Goal: Information Seeking & Learning: Stay updated

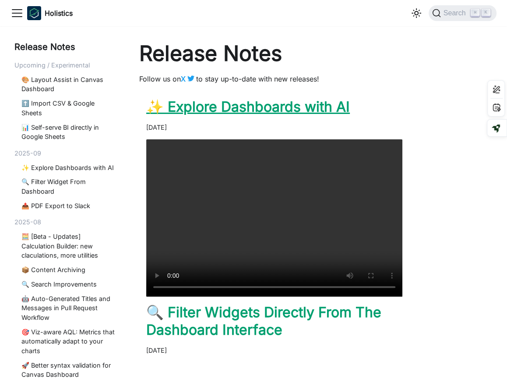
click at [302, 111] on link "✨ Explore Dashboards with AI" at bounding box center [248, 106] width 204 height 17
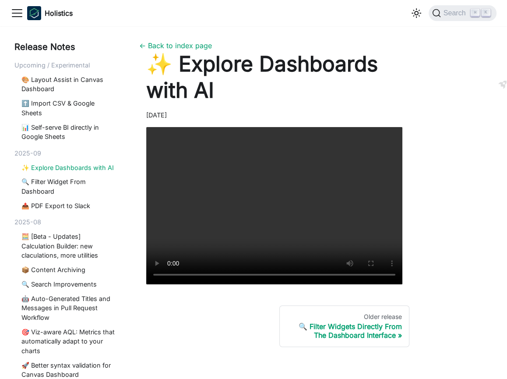
click at [456, 168] on div "Release Notes Upcoming / Experimental 🎨 Layout Assist in Canvas Dashboard ⬆️ Im…" at bounding box center [253, 209] width 499 height 338
click at [450, 200] on div "Release Notes Upcoming / Experimental 🎨 Layout Assist in Canvas Dashboard ⬆️ Im…" at bounding box center [253, 209] width 499 height 338
click at [52, 183] on link "🔍 Filter Widget From Dashboard" at bounding box center [67, 186] width 93 height 19
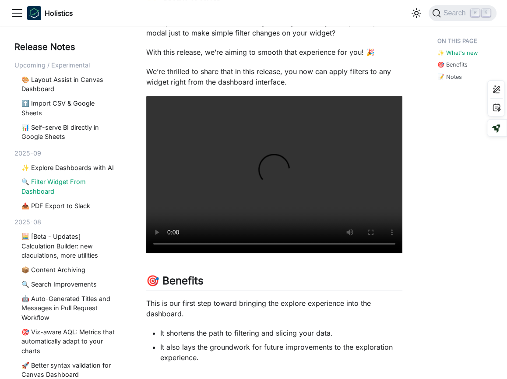
scroll to position [166, 0]
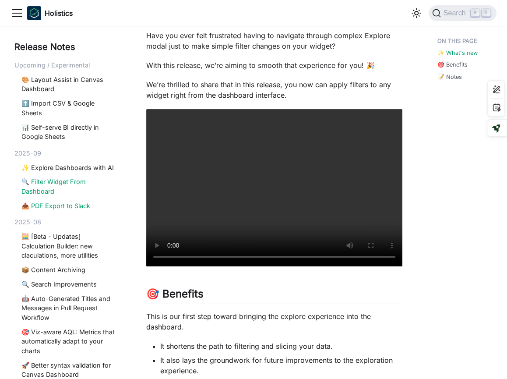
click at [60, 205] on link "📤 PDF Export to Slack" at bounding box center [67, 206] width 93 height 10
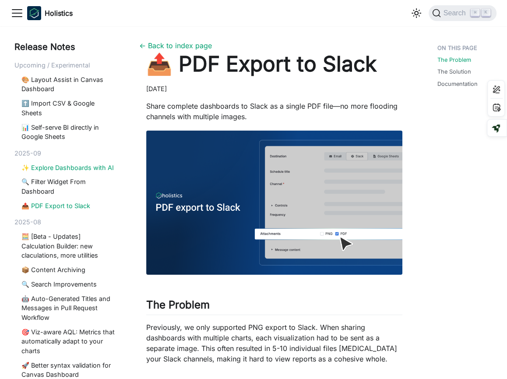
click at [53, 166] on link "✨ Explore Dashboards with AI" at bounding box center [67, 168] width 93 height 10
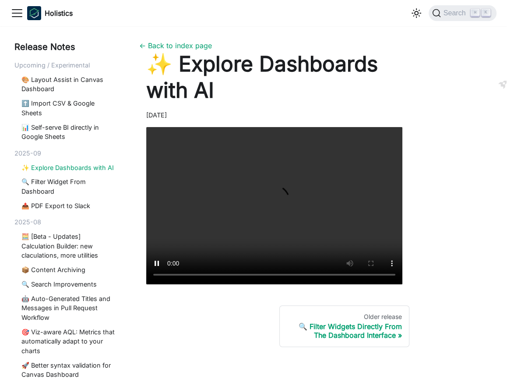
click at [443, 227] on div "Release Notes Upcoming / Experimental 🎨 Layout Assist in Canvas Dashboard ⬆️ Im…" at bounding box center [253, 209] width 499 height 338
click at [46, 184] on link "🔍 Filter Widget From Dashboard" at bounding box center [67, 186] width 93 height 19
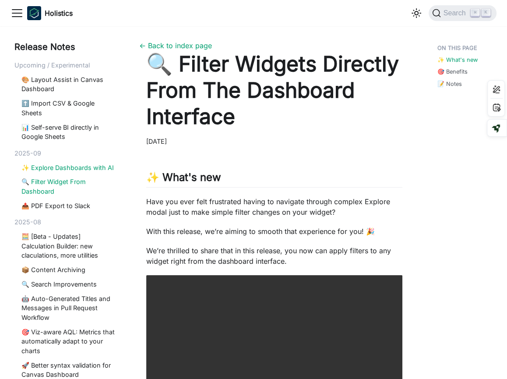
click at [59, 169] on link "✨ Explore Dashboards with AI" at bounding box center [67, 168] width 93 height 10
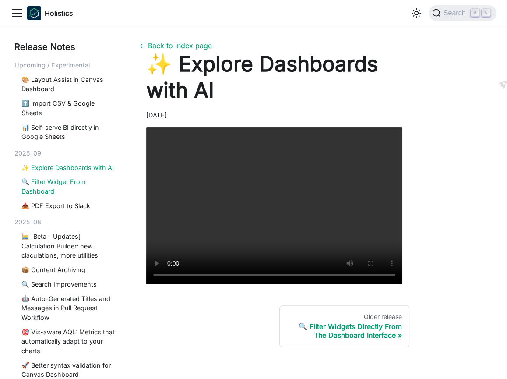
click at [57, 192] on link "🔍 Filter Widget From Dashboard" at bounding box center [67, 186] width 93 height 19
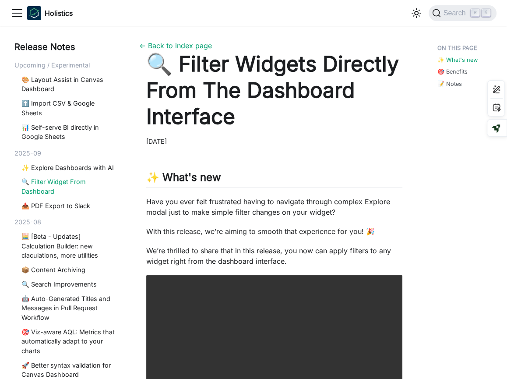
click at [451, 236] on div "✨ What's new 🎯 Benefits 📝 Notes" at bounding box center [461, 345] width 83 height 611
click at [92, 167] on link "✨ Explore Dashboards with AI" at bounding box center [67, 168] width 93 height 10
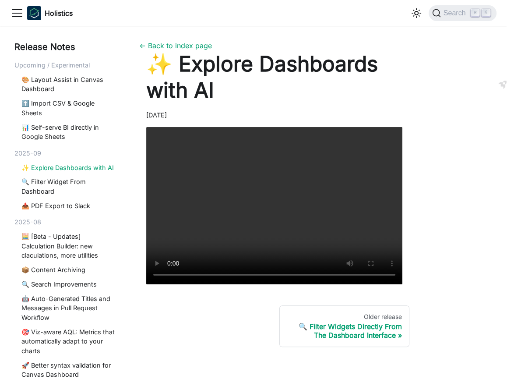
click at [332, 112] on div "[DATE]" at bounding box center [274, 115] width 256 height 10
click at [58, 183] on link "🔍 Filter Widget From Dashboard" at bounding box center [67, 186] width 93 height 19
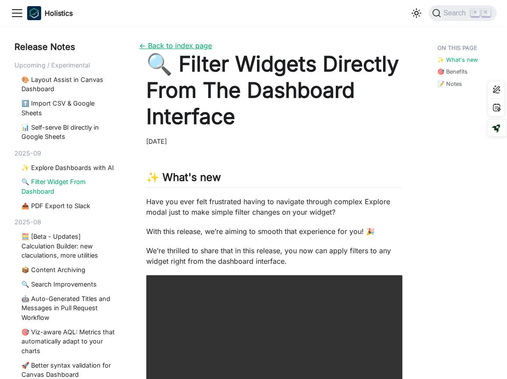
click at [198, 47] on link "← Back to index page" at bounding box center [175, 45] width 73 height 9
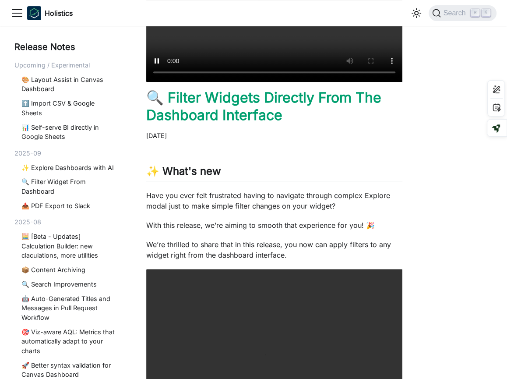
scroll to position [221, 0]
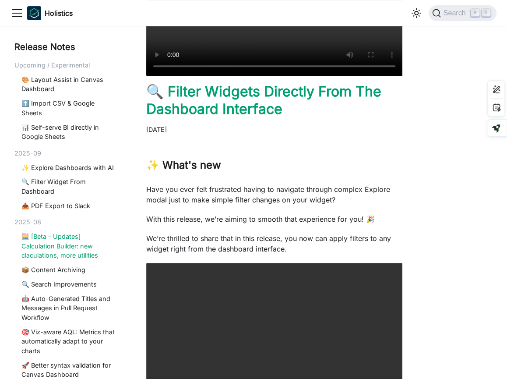
click at [63, 234] on link "🧮 [Beta - Updates] Calculation Builder: new claculations, more utilities" at bounding box center [67, 246] width 93 height 28
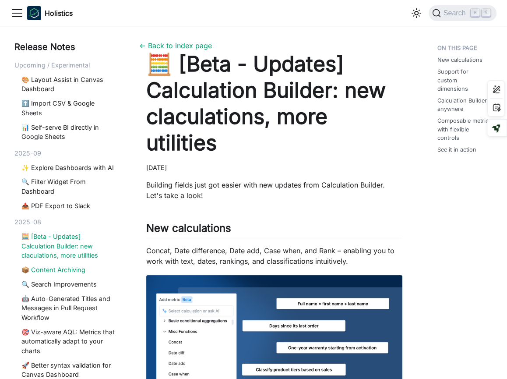
click at [54, 269] on link "📦 Content Archiving" at bounding box center [67, 270] width 93 height 10
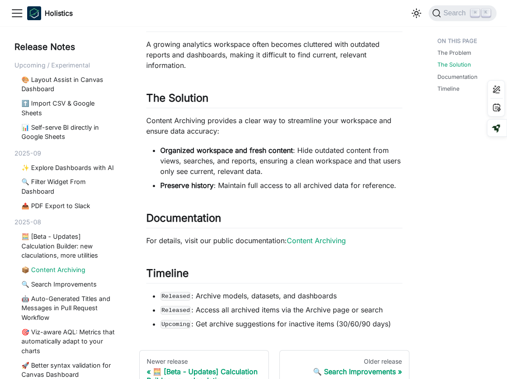
scroll to position [305, 0]
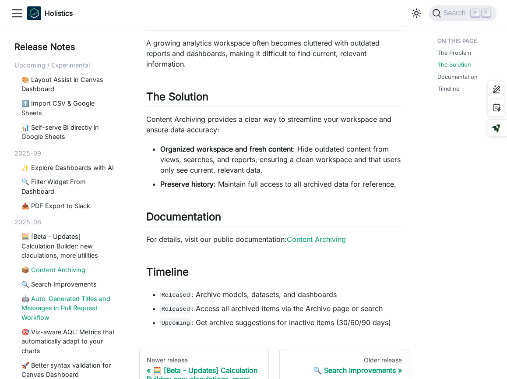
click at [56, 302] on link "🤖 Auto-Generated Titles and Messages in Pull Request Workflow" at bounding box center [67, 308] width 93 height 28
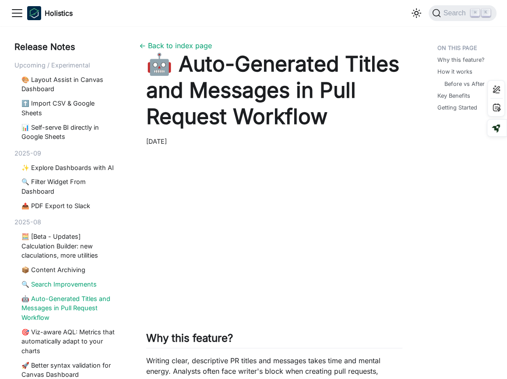
click at [68, 282] on link "🔍 Search Improvements" at bounding box center [67, 284] width 93 height 10
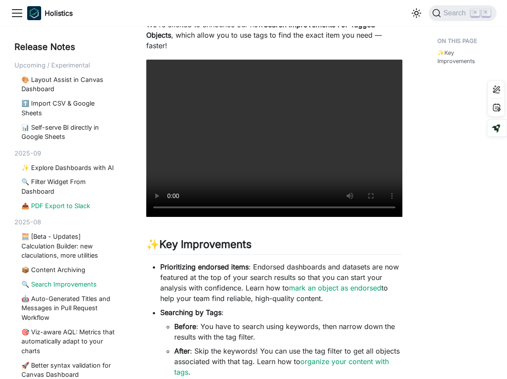
scroll to position [80, 0]
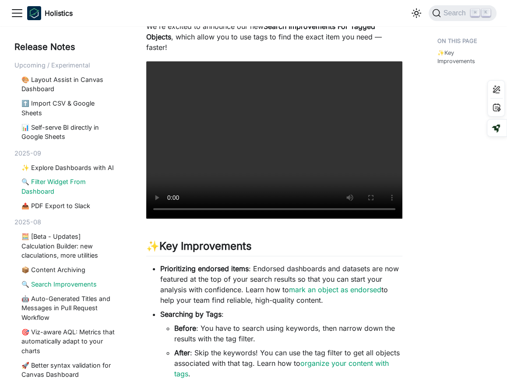
click at [60, 181] on link "🔍 Filter Widget From Dashboard" at bounding box center [67, 186] width 93 height 19
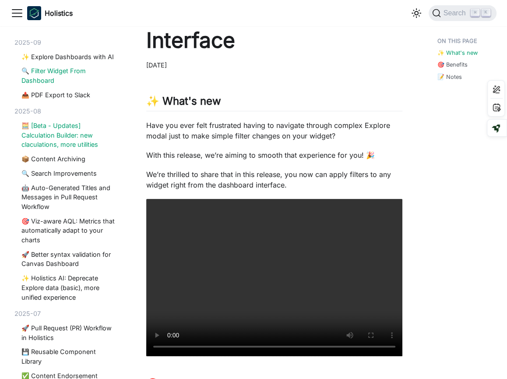
scroll to position [79, 0]
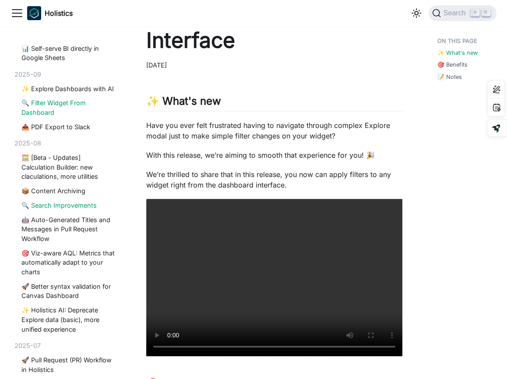
click at [82, 208] on link "🔍 Search Improvements" at bounding box center [67, 206] width 93 height 10
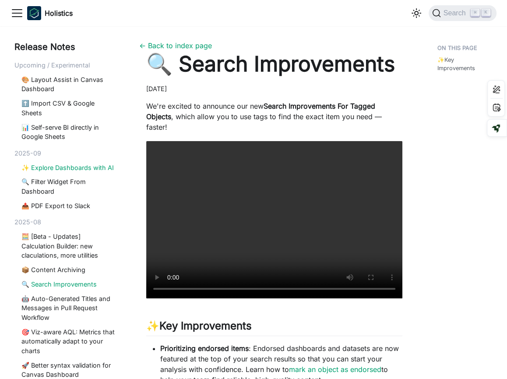
click at [68, 168] on link "✨ Explore Dashboards with AI" at bounding box center [67, 168] width 93 height 10
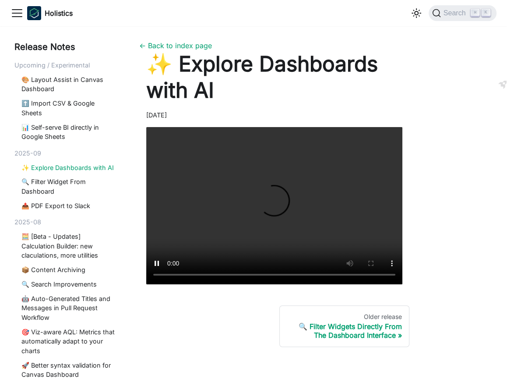
click at [303, 100] on h1 "✨ Explore Dashboards with AI" at bounding box center [274, 77] width 256 height 53
click at [203, 45] on link "← Back to index page" at bounding box center [175, 45] width 73 height 9
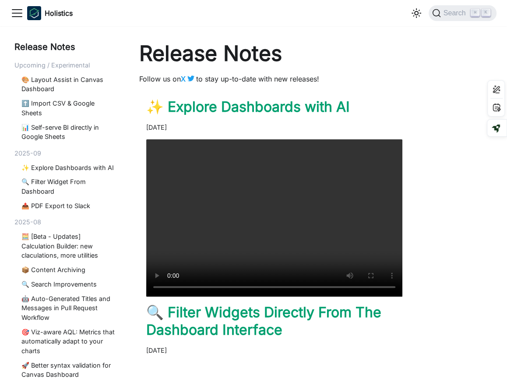
click at [393, 110] on h2 "✨ Explore Dashboards with AI" at bounding box center [274, 107] width 256 height 18
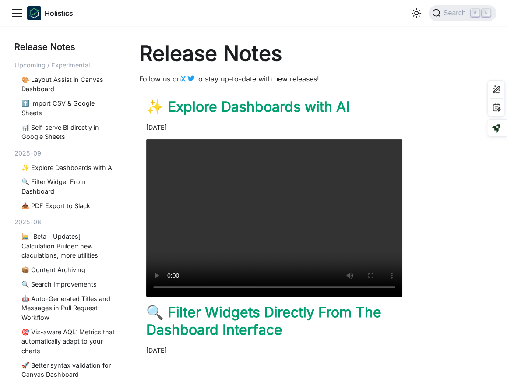
click at [403, 106] on article "✨ Explore Dashboards with AI [DATE] Your browser does not support embedding vid…" at bounding box center [274, 197] width 270 height 198
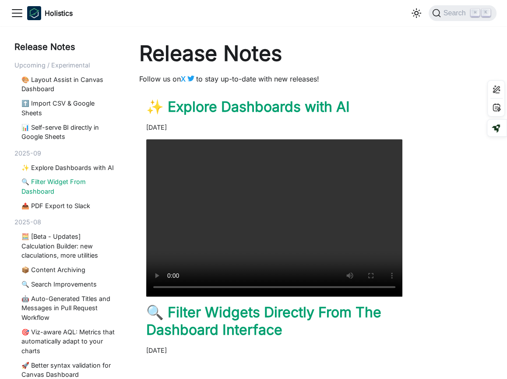
click at [42, 185] on link "🔍 Filter Widget From Dashboard" at bounding box center [67, 186] width 93 height 19
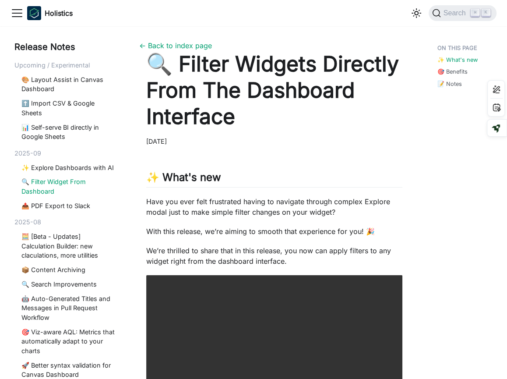
click at [440, 231] on div "✨ What's new 🎯 Benefits 📝 Notes" at bounding box center [461, 345] width 83 height 611
click at [179, 49] on link "← Back to index page" at bounding box center [175, 45] width 73 height 9
